Goal: Task Accomplishment & Management: Manage account settings

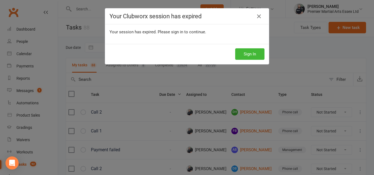
select select "waiting"
click at [258, 16] on icon at bounding box center [258, 16] width 7 height 7
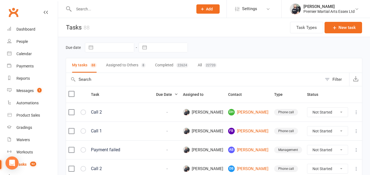
click at [162, 9] on input "text" at bounding box center [130, 9] width 117 height 8
type input "hatti"
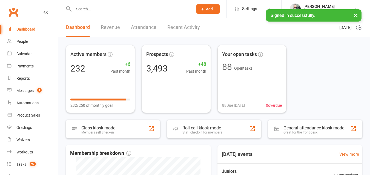
click at [98, 12] on input "text" at bounding box center [130, 9] width 117 height 8
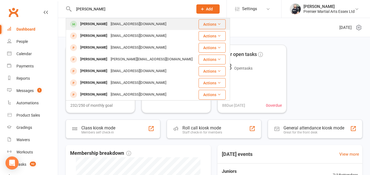
type input "hattie"
click at [98, 23] on div "Hattie Davenport" at bounding box center [94, 24] width 30 height 8
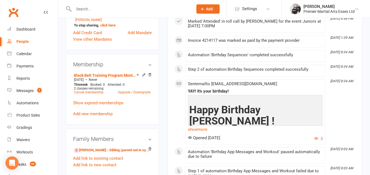
scroll to position [193, 0]
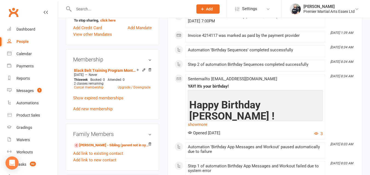
click at [143, 71] on icon at bounding box center [143, 70] width 2 height 2
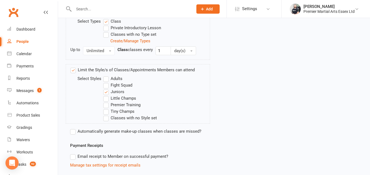
scroll to position [222, 0]
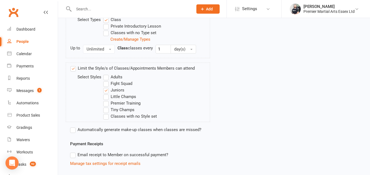
click at [107, 90] on label "Juniors" at bounding box center [113, 90] width 21 height 7
click at [107, 87] on input "Juniors" at bounding box center [105, 87] width 4 height 0
click at [104, 76] on label "Adults" at bounding box center [112, 77] width 19 height 7
click at [104, 74] on input "Adults" at bounding box center [105, 74] width 4 height 0
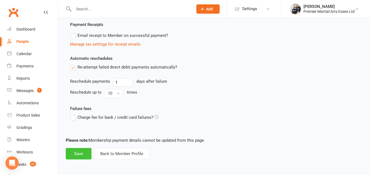
click at [68, 151] on button "Save" at bounding box center [79, 153] width 26 height 11
